Goal: Check status: Check status

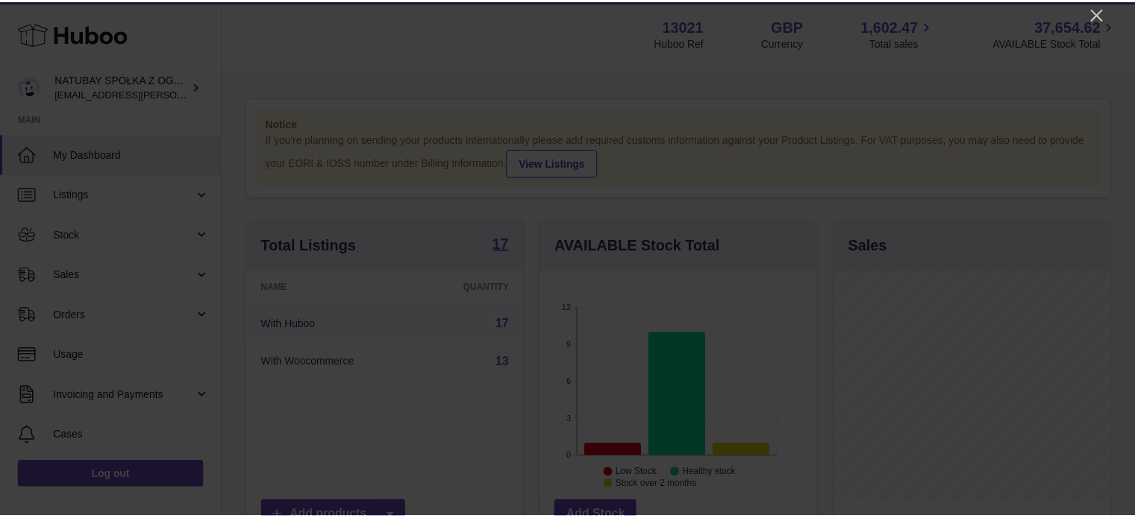
scroll to position [233, 280]
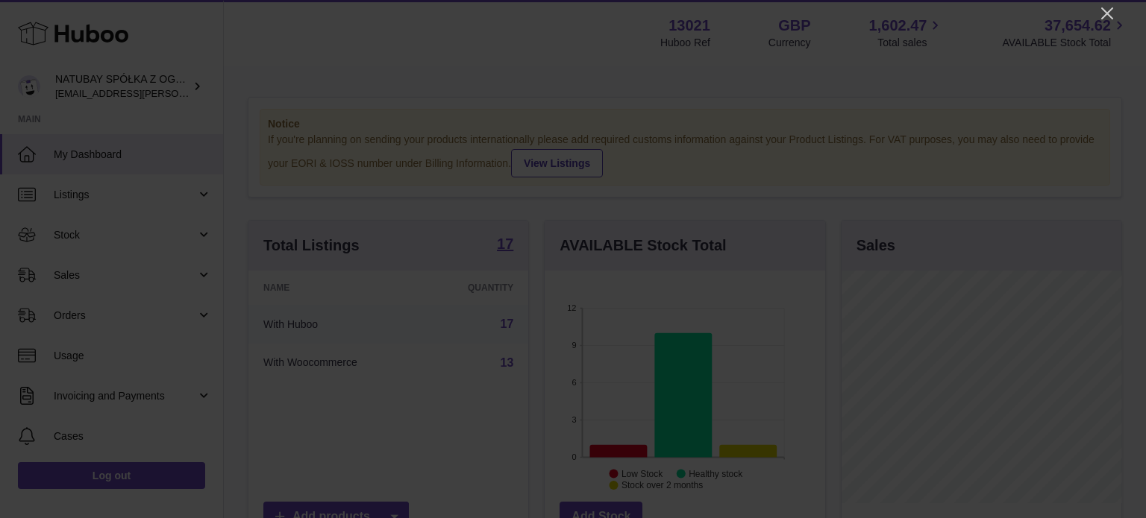
click at [1110, 8] on icon "Close" at bounding box center [1107, 13] width 18 height 18
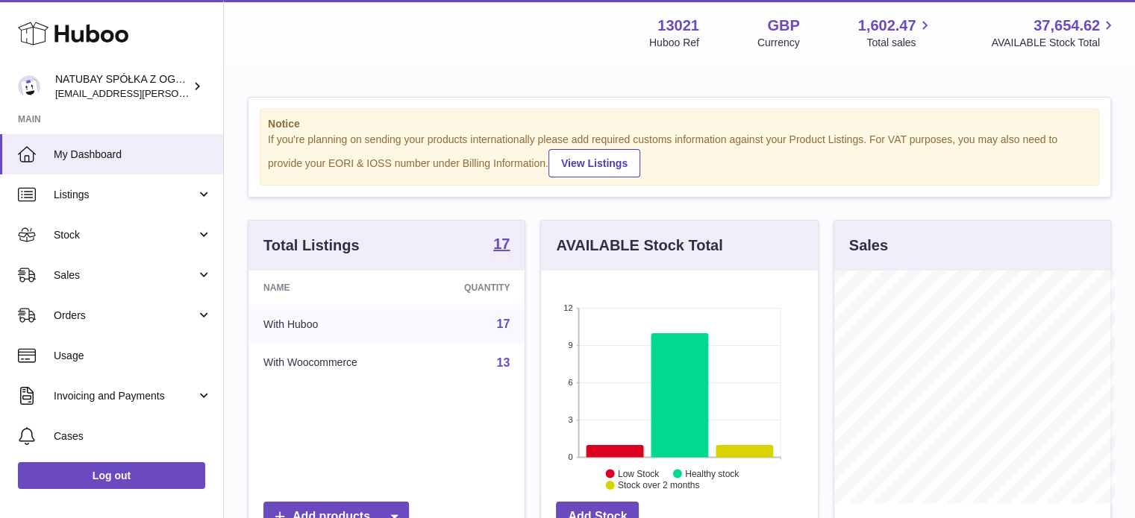
scroll to position [745765, 745721]
click at [133, 262] on link "Sales" at bounding box center [111, 275] width 223 height 40
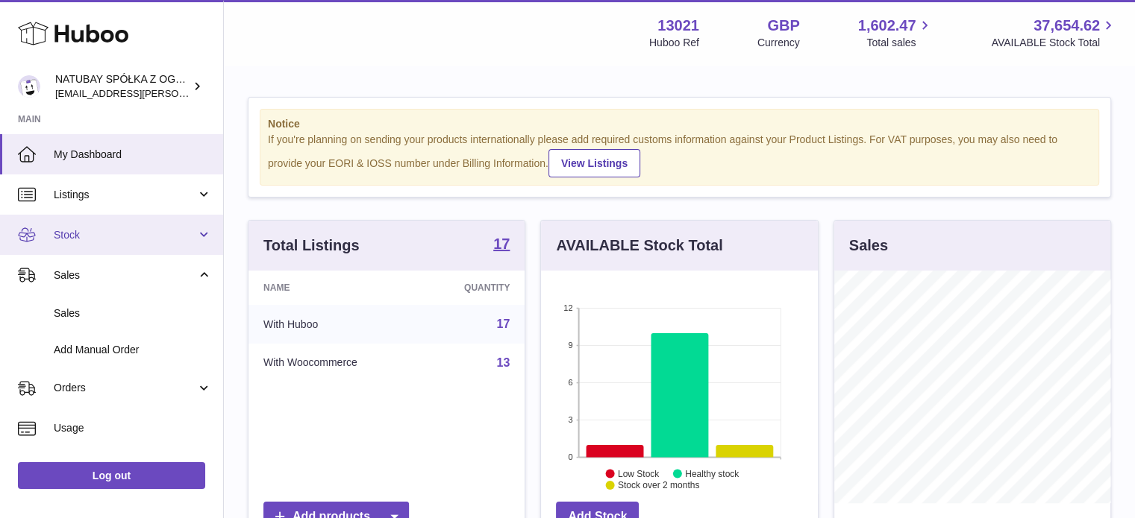
click at [131, 244] on link "Stock" at bounding box center [111, 235] width 223 height 40
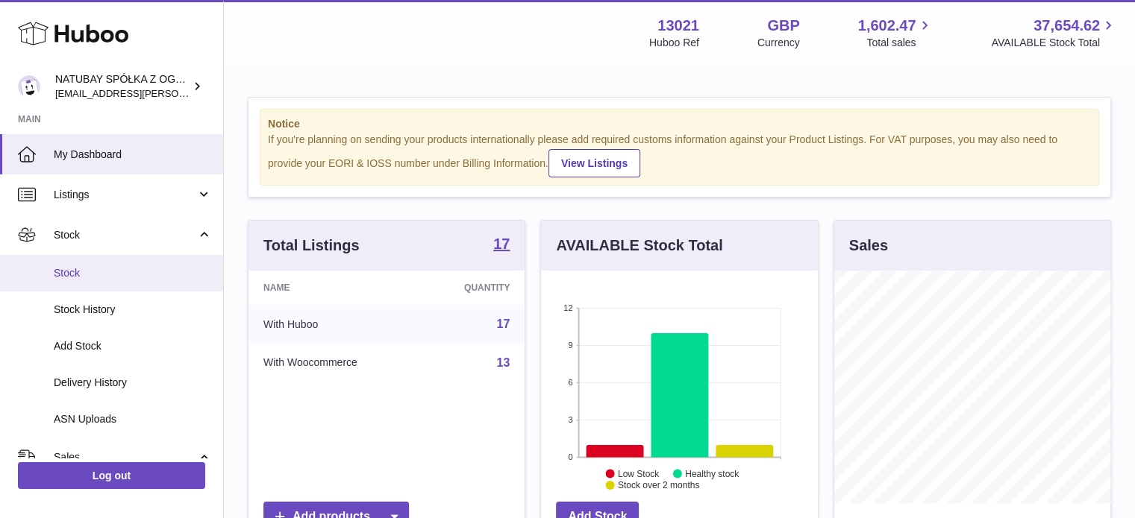
click at [125, 269] on span "Stock" at bounding box center [133, 273] width 158 height 14
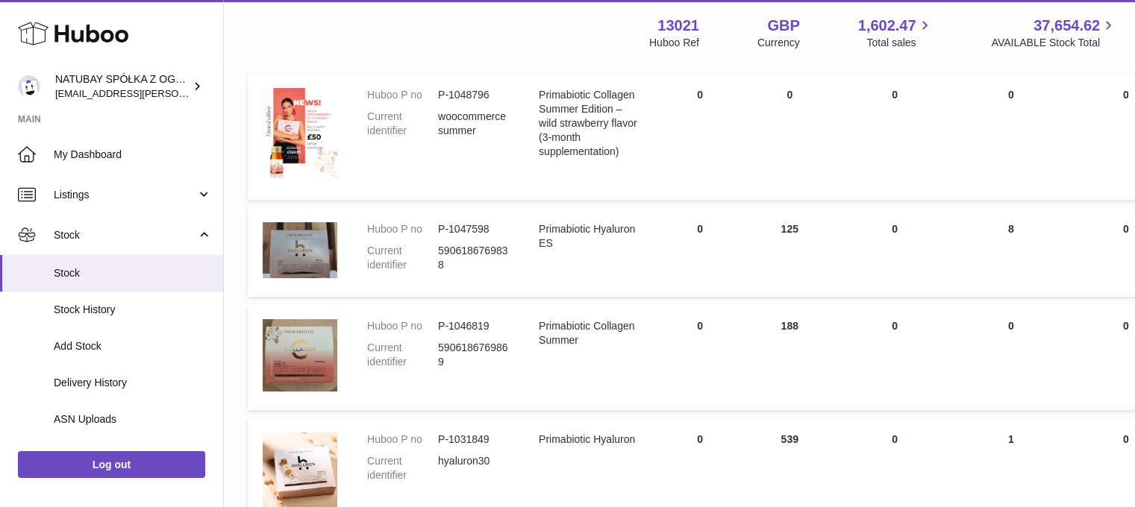
scroll to position [224, 0]
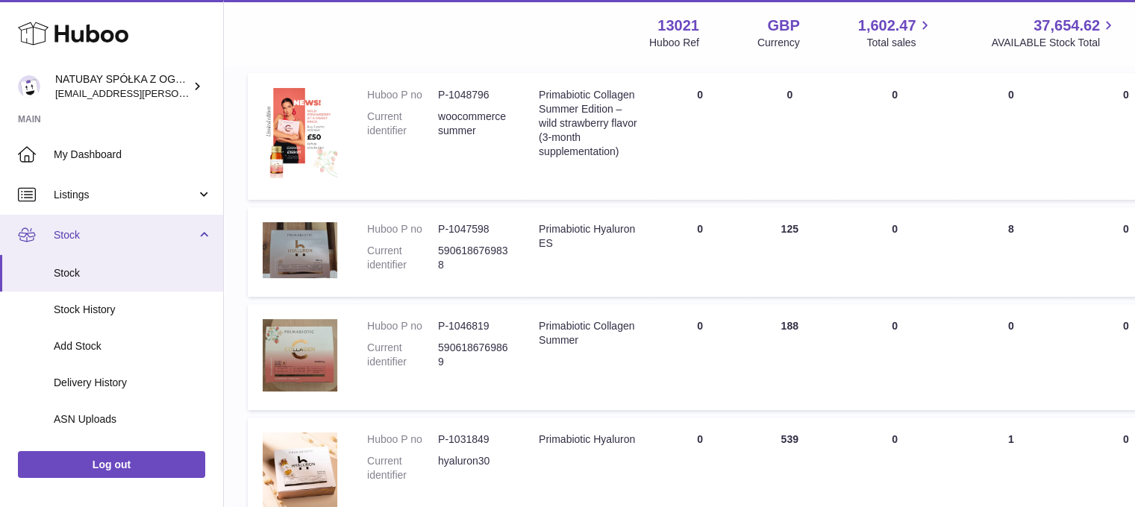
click at [139, 232] on span "Stock" at bounding box center [125, 235] width 142 height 14
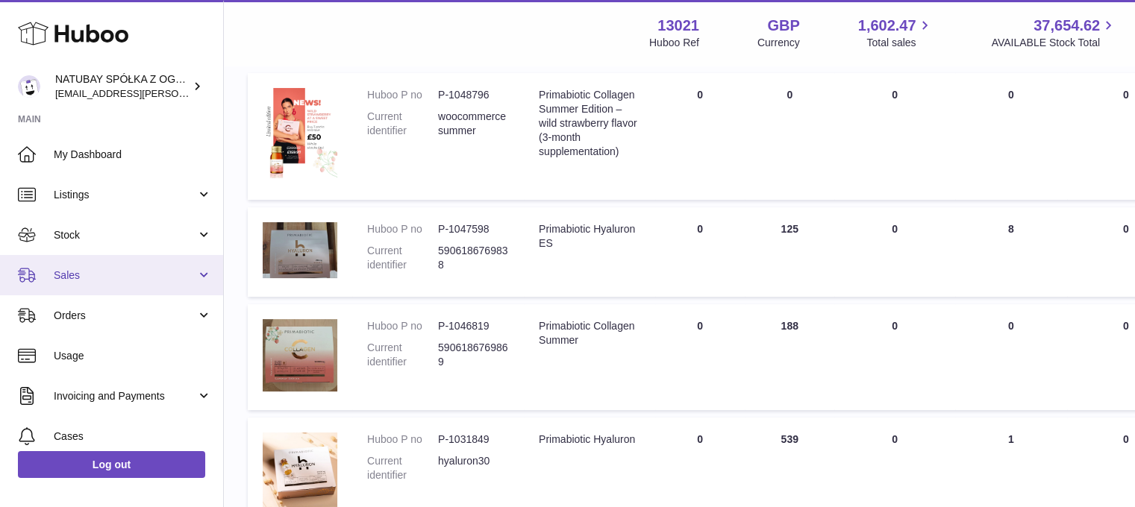
click at [101, 277] on span "Sales" at bounding box center [125, 276] width 142 height 14
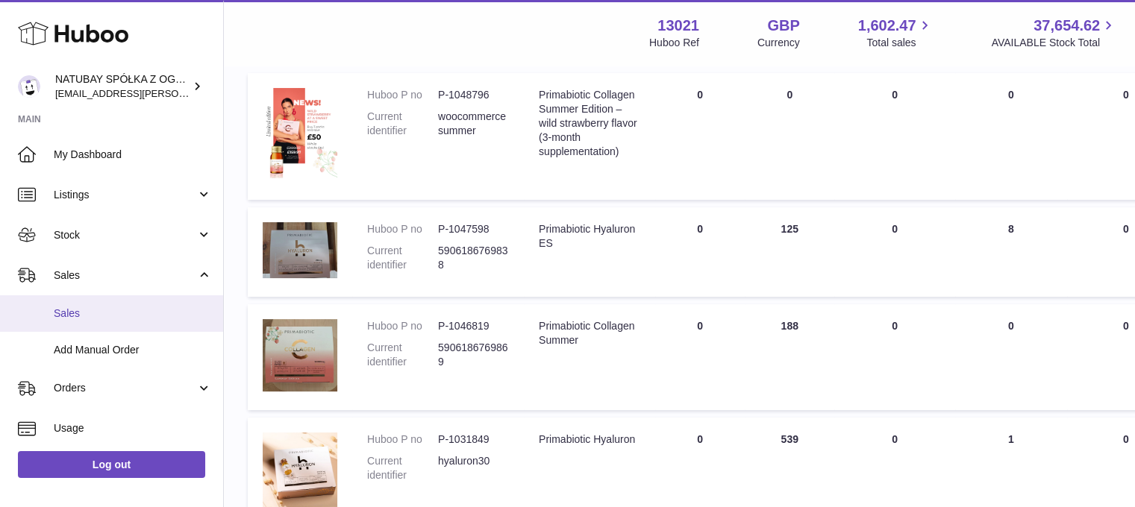
drag, startPoint x: 99, startPoint y: 283, endPoint x: 101, endPoint y: 308, distance: 24.7
click at [99, 284] on link "Sales" at bounding box center [111, 275] width 223 height 40
click at [101, 307] on link "Orders" at bounding box center [111, 315] width 223 height 40
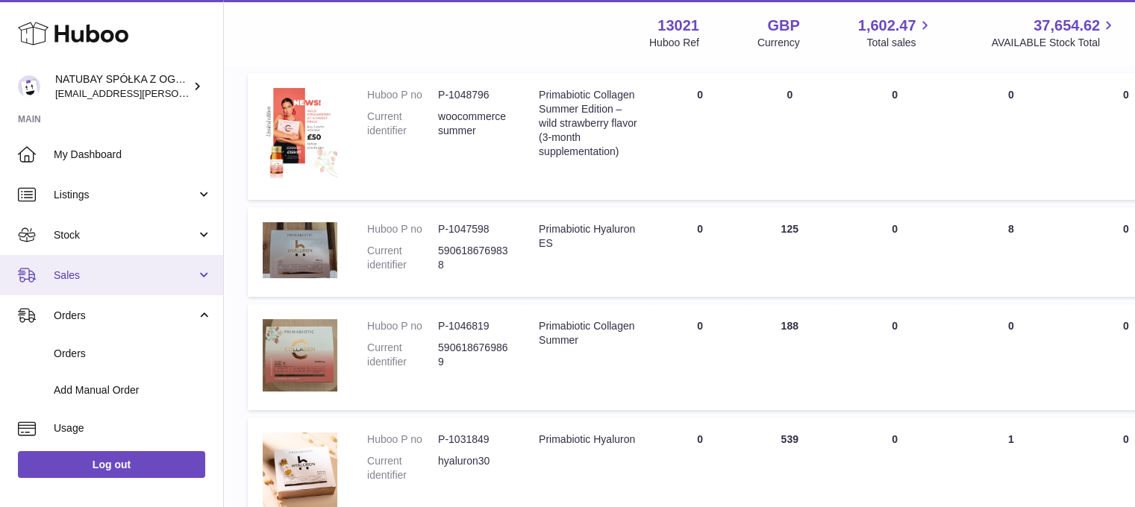
click at [101, 280] on span "Sales" at bounding box center [125, 276] width 142 height 14
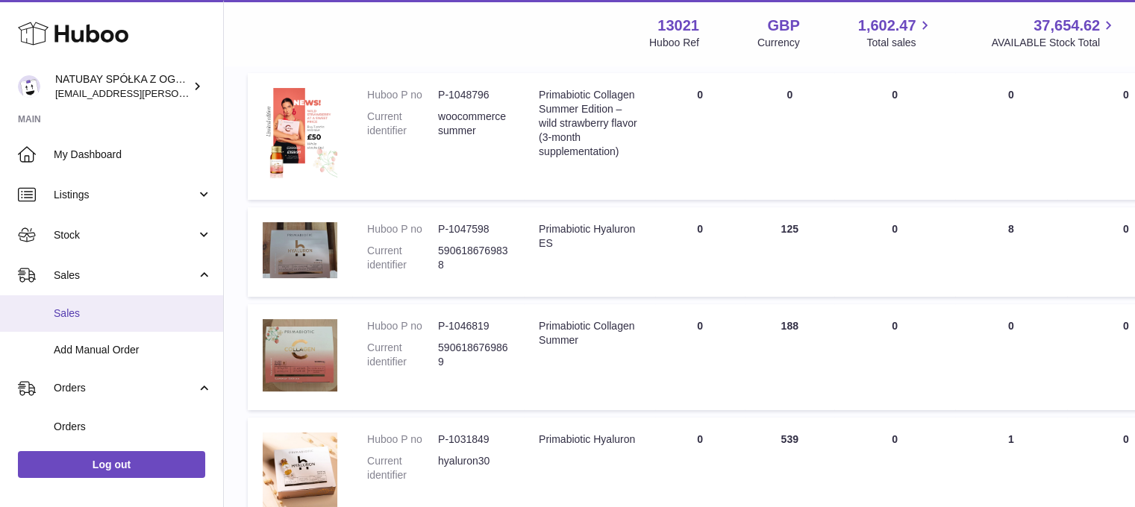
click at [95, 303] on link "Sales" at bounding box center [111, 313] width 223 height 37
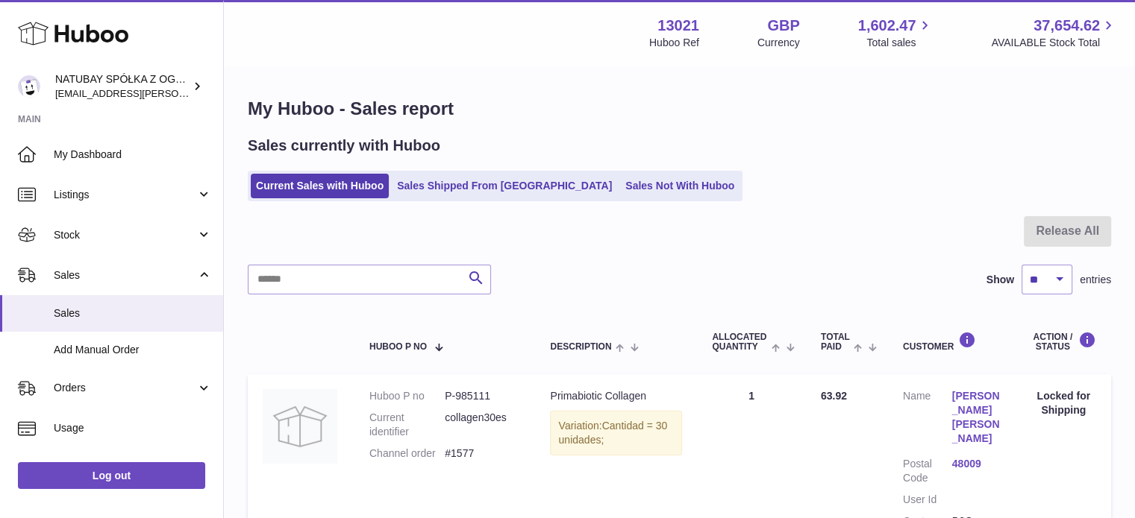
click at [442, 173] on ul "Current Sales with Huboo Sales Shipped From Huboo Sales Not With Huboo" at bounding box center [495, 186] width 495 height 31
click at [439, 181] on link "Sales Shipped From [GEOGRAPHIC_DATA]" at bounding box center [504, 186] width 225 height 25
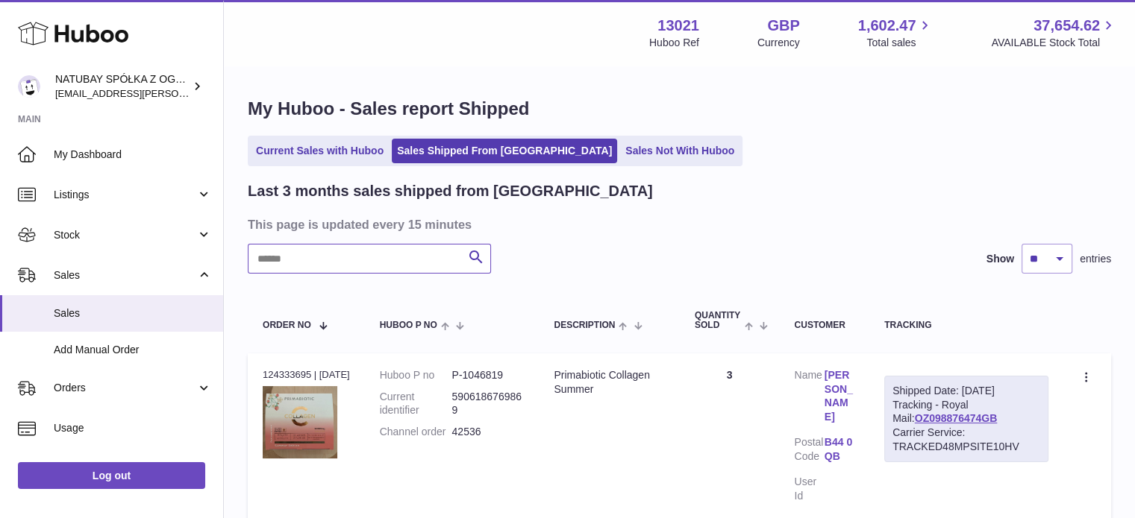
click at [346, 254] on input "text" at bounding box center [369, 259] width 243 height 30
type input "****"
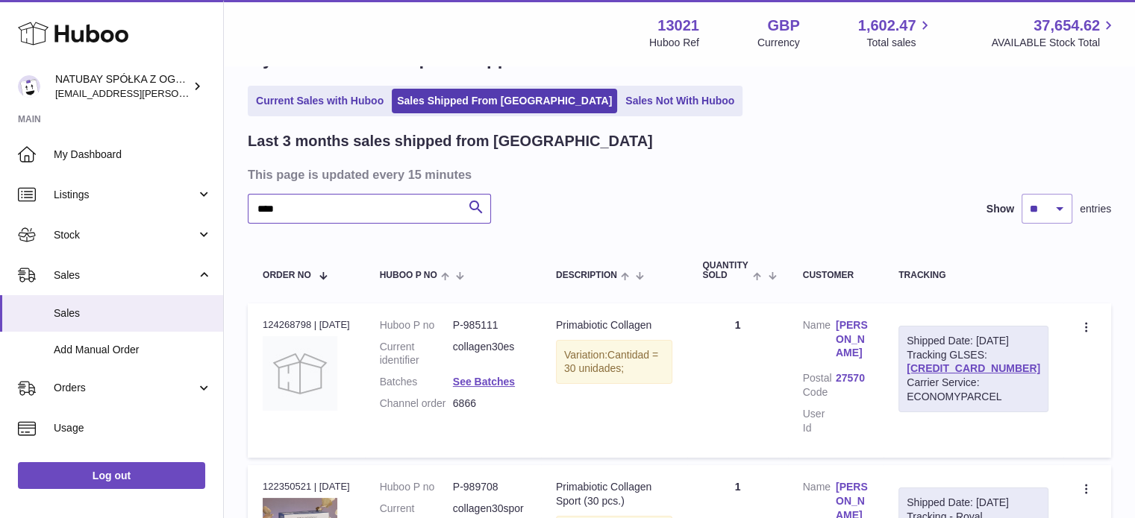
scroll to position [75, 0]
